Goal: Find specific page/section: Find specific page/section

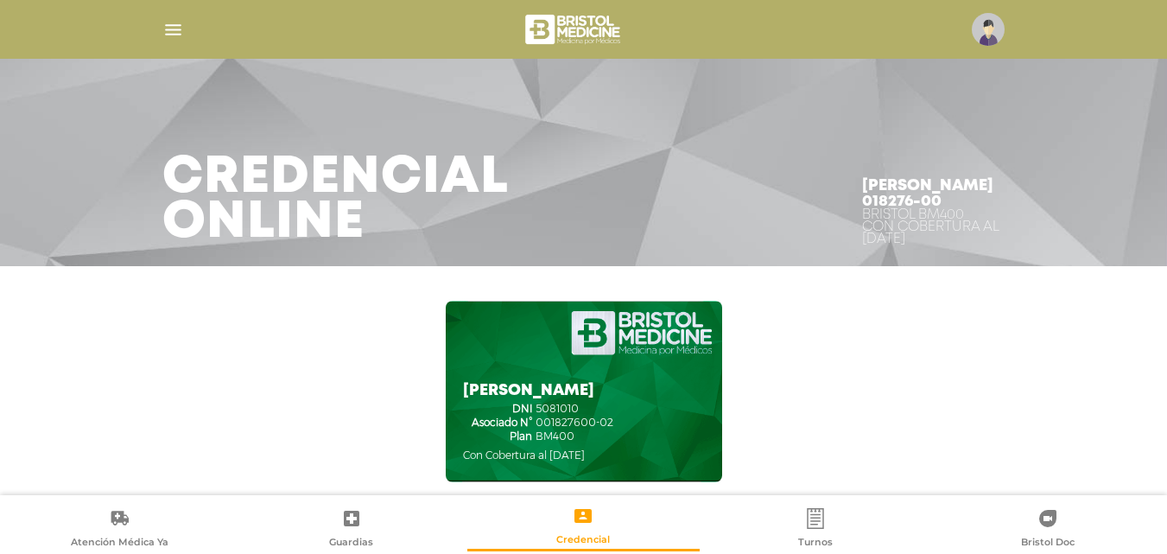
click at [168, 22] on img "button" at bounding box center [173, 30] width 22 height 22
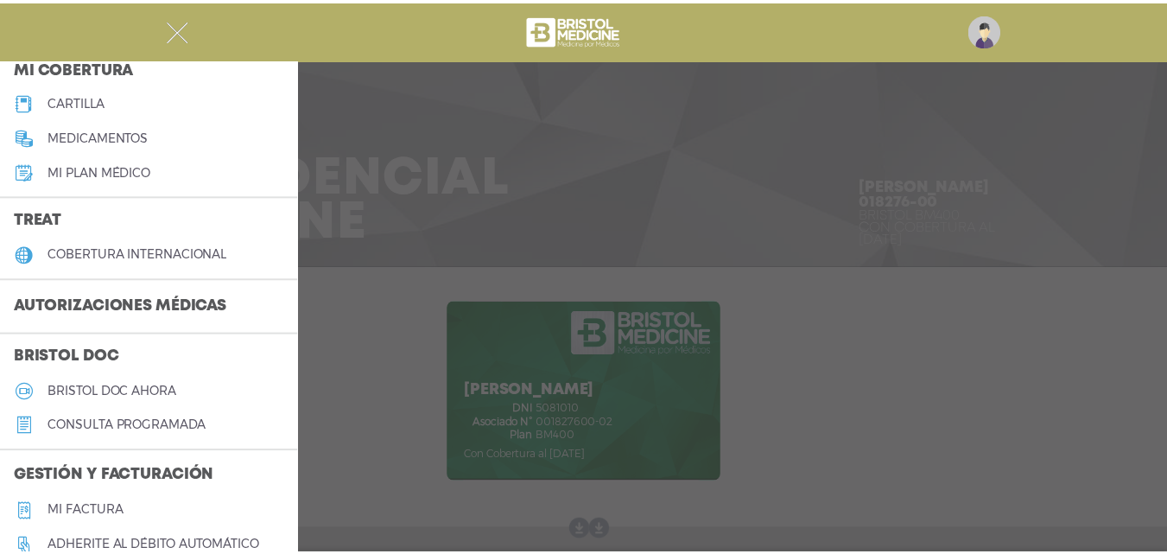
scroll to position [259, 0]
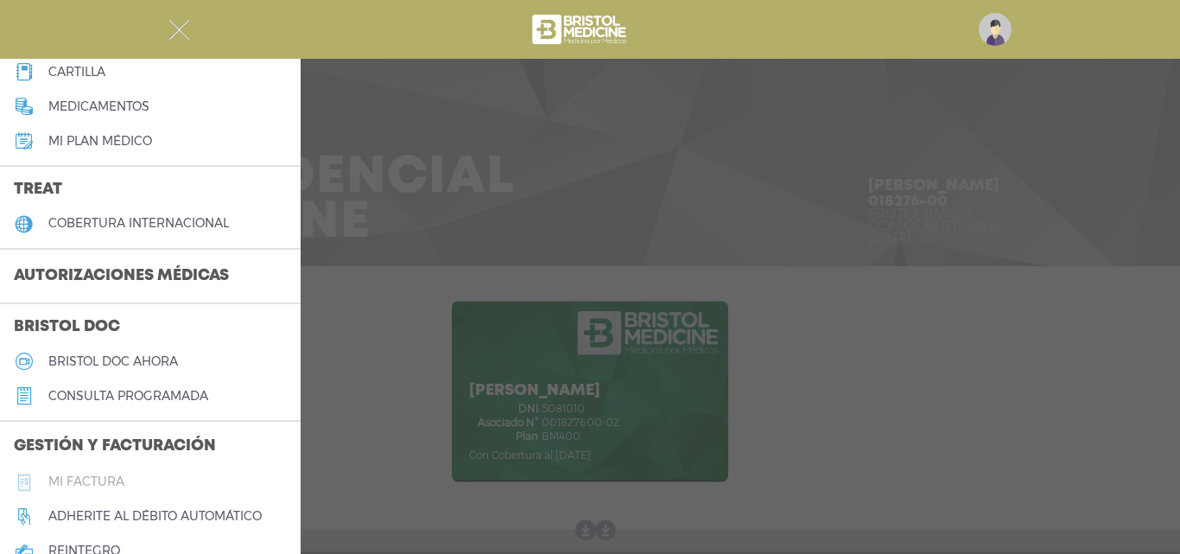
click at [105, 483] on h5 "Mi factura" at bounding box center [86, 481] width 76 height 15
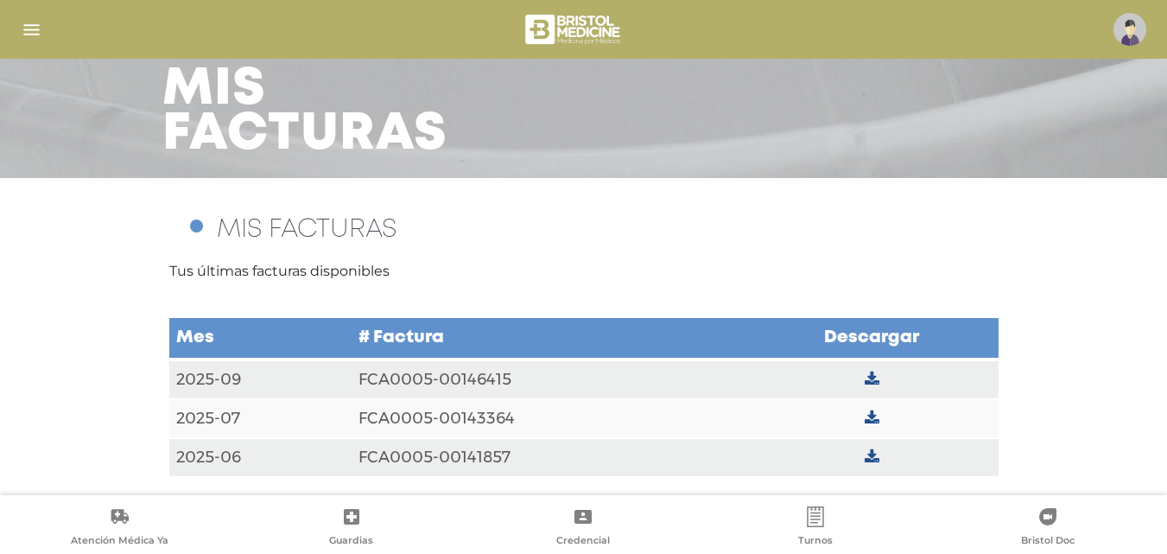
scroll to position [92, 0]
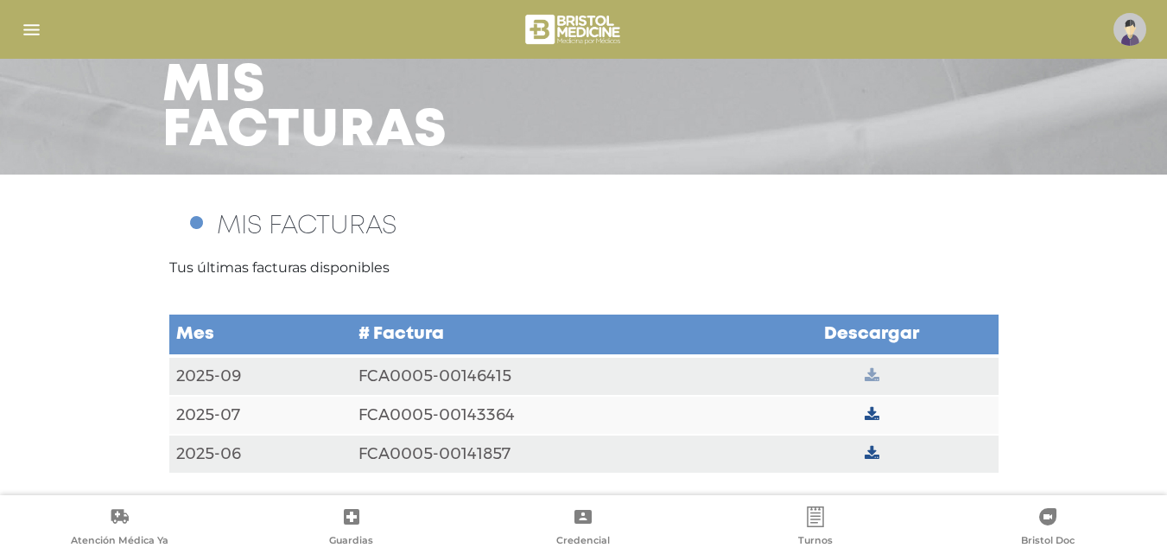
click at [872, 370] on icon at bounding box center [872, 376] width 15 height 16
